Goal: Task Accomplishment & Management: Complete application form

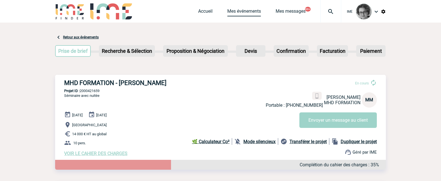
click at [245, 11] on link "Mes événements" at bounding box center [244, 12] width 34 height 8
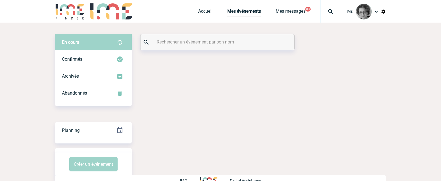
click at [205, 43] on input "text" at bounding box center [218, 42] width 126 height 8
paste input "2000425051"
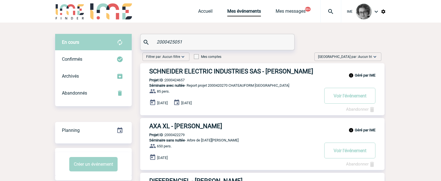
type input "2000425051"
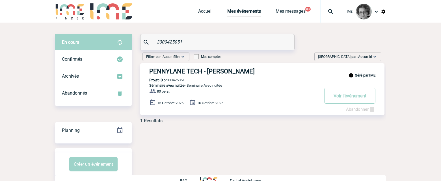
click at [363, 107] on link "Abandonner" at bounding box center [360, 109] width 29 height 5
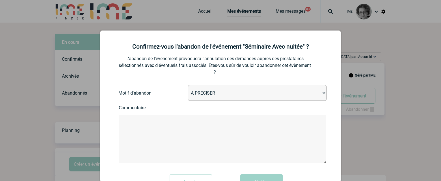
click at [252, 94] on select "A PRECISER Projet annulé Projet reporté Evénement organisé en interne A fait ap…" at bounding box center [257, 93] width 139 height 16
select select "ABANDON_PROJET_10"
click at [188, 85] on select "A PRECISER Projet annulé Projet reporté Evénement organisé en interne A fait ap…" at bounding box center [257, 93] width 139 height 16
click at [226, 143] on textarea at bounding box center [223, 139] width 208 height 48
click at [227, 134] on textarea at bounding box center [223, 139] width 208 height 48
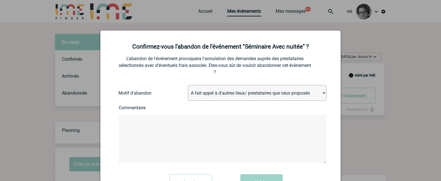
paste textarea "Bonjour [PERSON_NAME], Après concertation en interne, nous avons décidé de part…"
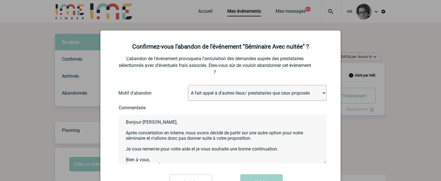
scroll to position [10, 0]
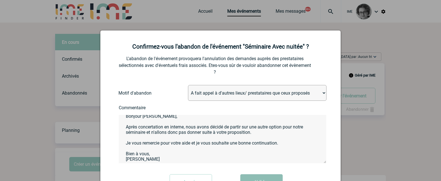
type textarea "Bonjour [PERSON_NAME], Après concertation en interne, nous avons décidé de part…"
click at [265, 177] on button "Valider" at bounding box center [261, 182] width 42 height 16
